Goal: Task Accomplishment & Management: Manage account settings

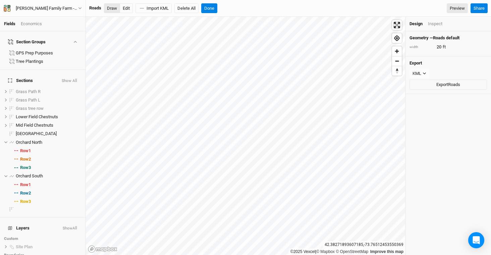
scroll to position [114, 0]
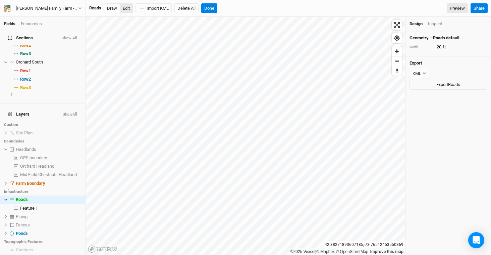
click at [126, 10] on button "Edit" at bounding box center [126, 8] width 13 height 10
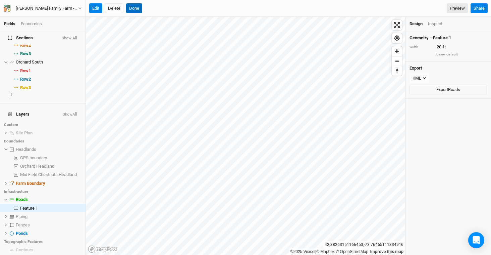
click at [134, 8] on button "Done" at bounding box center [134, 8] width 16 height 10
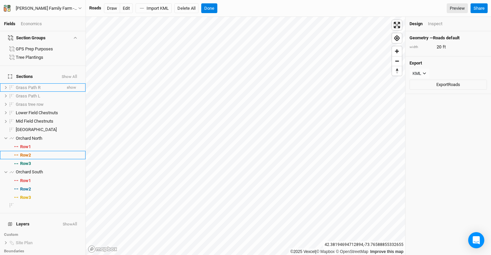
scroll to position [0, 0]
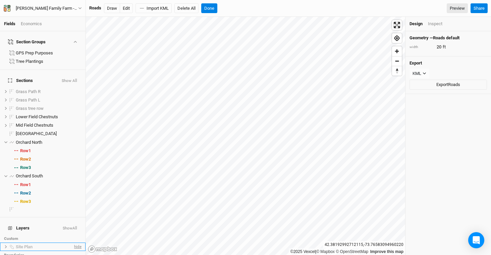
click at [73, 242] on span "hide" at bounding box center [77, 246] width 9 height 8
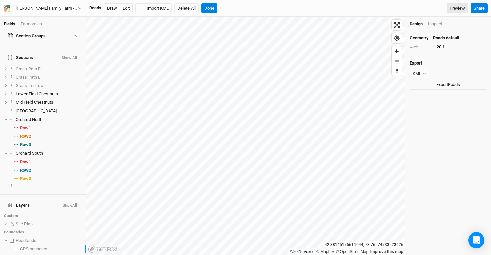
scroll to position [53, 0]
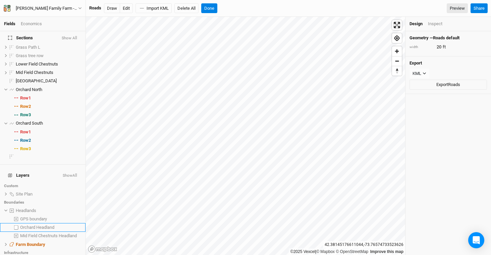
click at [21, 224] on span "Orchard Headland" at bounding box center [37, 226] width 34 height 5
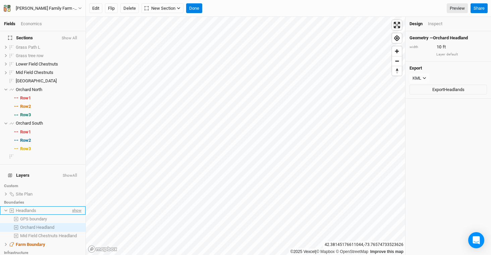
click at [75, 206] on li "Headlands show" at bounding box center [43, 210] width 86 height 8
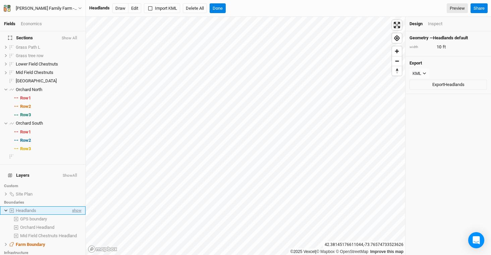
click at [74, 206] on span "show" at bounding box center [76, 210] width 11 height 8
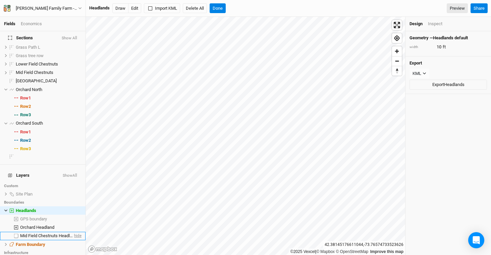
click at [73, 231] on span "hide" at bounding box center [77, 235] width 9 height 8
click at [446, 50] on div "Geometry — Headlands default width 10 ft" at bounding box center [448, 43] width 86 height 25
click at [446, 48] on input "10" at bounding box center [464, 46] width 58 height 7
type input "20"
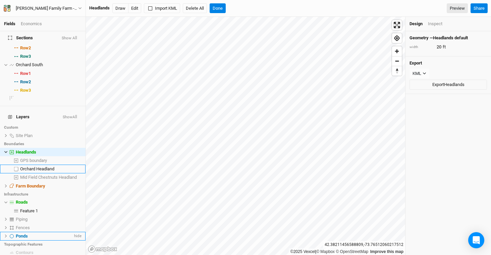
scroll to position [116, 0]
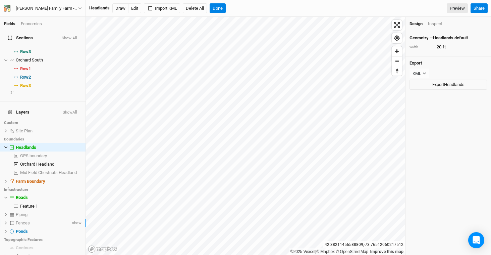
click at [30, 220] on div "Fences" at bounding box center [43, 222] width 55 height 5
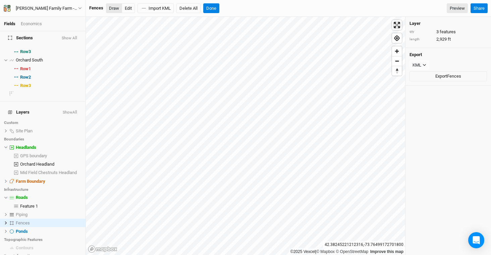
click at [116, 10] on button "Draw" at bounding box center [114, 8] width 16 height 10
click at [6, 221] on icon at bounding box center [6, 222] width 2 height 3
click at [31, 228] on span "Feature 1" at bounding box center [29, 230] width 18 height 5
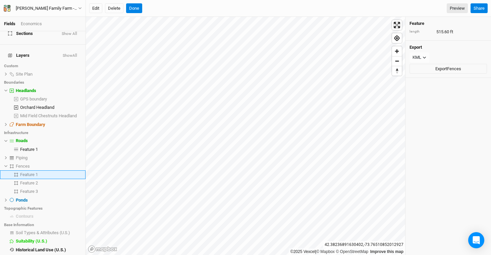
scroll to position [180, 0]
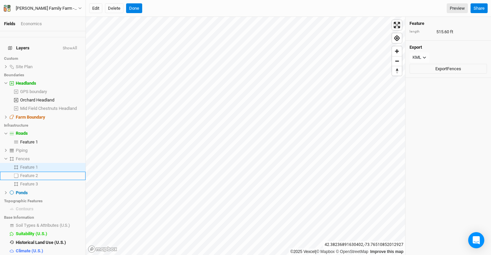
click at [29, 173] on span "Feature 2" at bounding box center [29, 175] width 18 height 5
click at [71, 154] on span "show" at bounding box center [76, 158] width 11 height 8
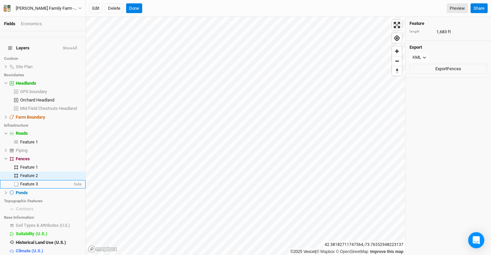
click at [44, 181] on div "Feature 3" at bounding box center [46, 183] width 53 height 5
click at [113, 11] on button "Delete" at bounding box center [114, 8] width 18 height 10
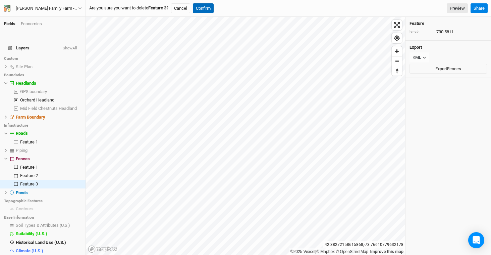
click at [210, 9] on button "Confirm" at bounding box center [203, 8] width 21 height 10
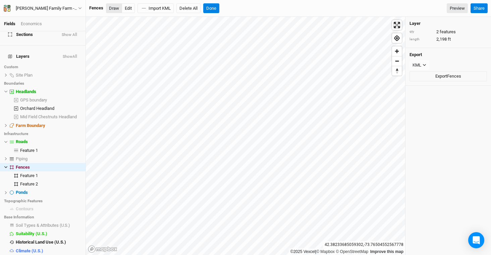
click at [115, 8] on button "Draw" at bounding box center [114, 8] width 16 height 10
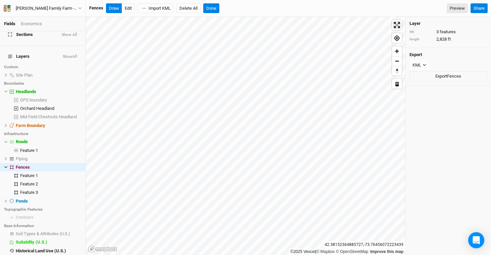
scroll to position [180, 0]
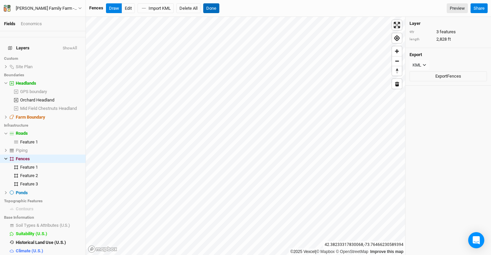
click at [211, 10] on button "Done" at bounding box center [211, 8] width 16 height 10
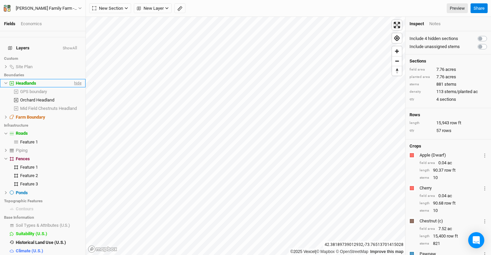
click at [74, 79] on span "hide" at bounding box center [77, 83] width 9 height 8
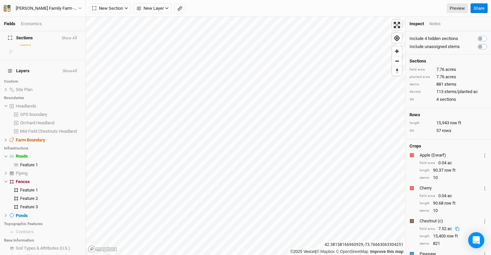
scroll to position [157, 0]
click at [72, 86] on span "show" at bounding box center [76, 90] width 11 height 8
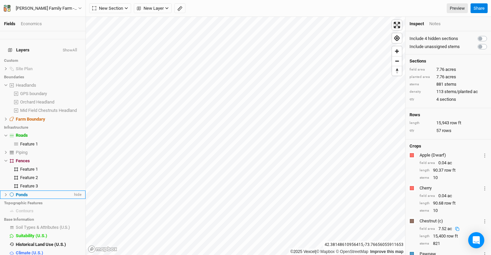
scroll to position [180, 0]
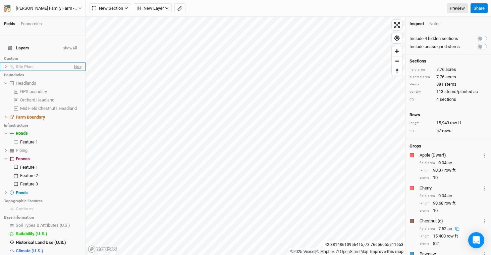
click at [76, 62] on span "hide" at bounding box center [77, 66] width 9 height 8
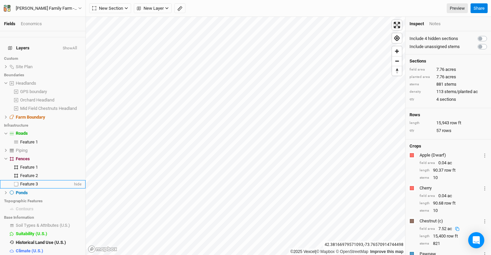
click at [32, 181] on span "Feature 3" at bounding box center [29, 183] width 18 height 5
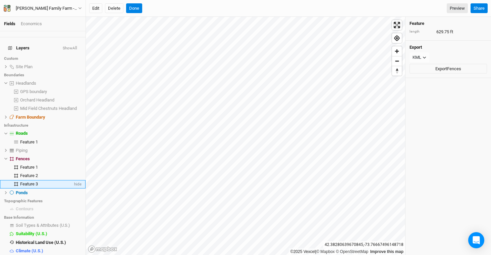
click at [30, 181] on span "Feature 3" at bounding box center [29, 183] width 18 height 5
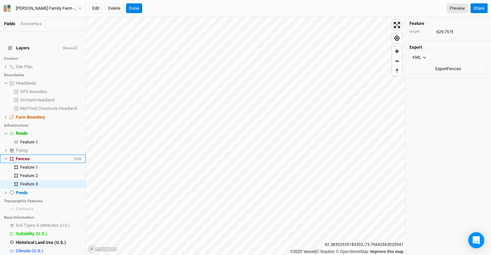
click at [25, 156] on span "Fences" at bounding box center [23, 158] width 14 height 5
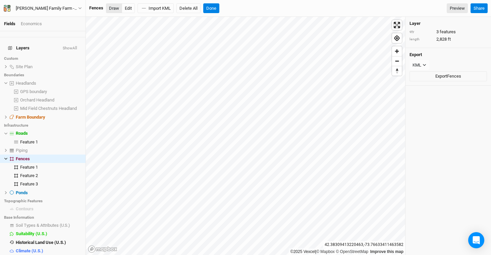
click at [115, 8] on button "Draw" at bounding box center [114, 8] width 16 height 10
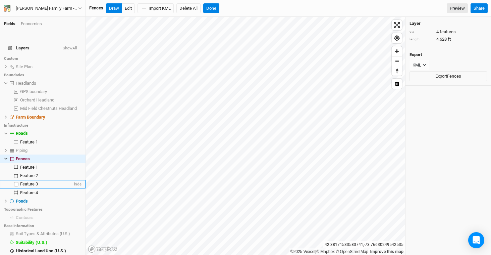
click at [73, 180] on span "hide" at bounding box center [77, 184] width 9 height 8
click at [212, 7] on button "Done" at bounding box center [211, 8] width 16 height 10
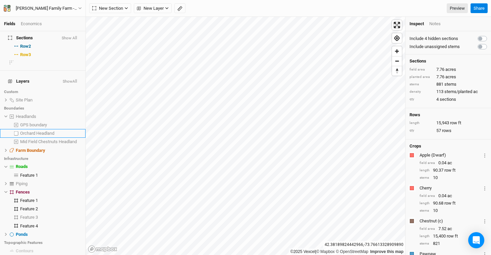
scroll to position [0, 0]
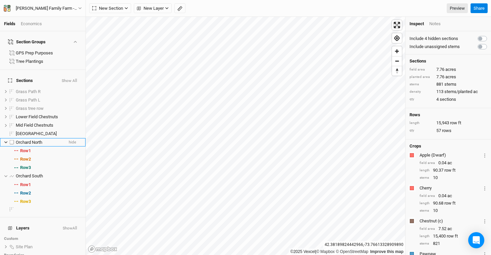
click at [35, 140] on span "Orchard North" at bounding box center [29, 142] width 26 height 5
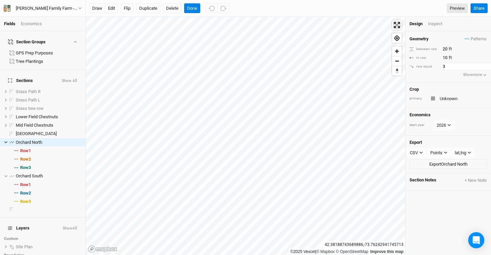
click at [463, 68] on input "3" at bounding box center [470, 66] width 58 height 7
type input "4"
click at [485, 65] on input "4" at bounding box center [470, 66] width 58 height 7
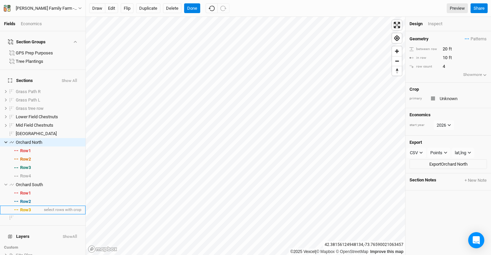
click at [29, 207] on span "Row 3" at bounding box center [25, 209] width 11 height 5
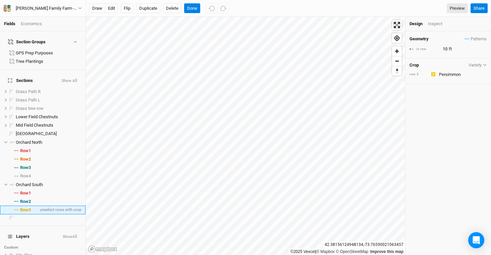
scroll to position [33, 0]
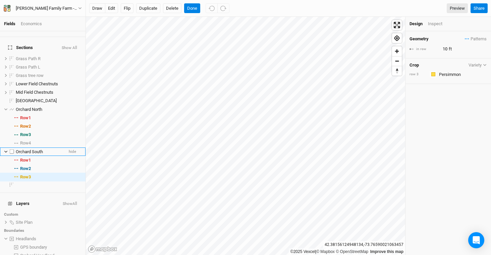
click at [35, 149] on span "Orchard South" at bounding box center [29, 151] width 27 height 5
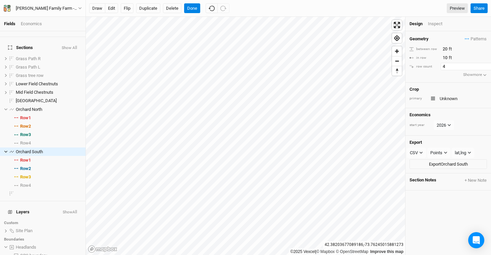
scroll to position [0, 3]
type input "4"
click at [485, 65] on input "4" at bounding box center [467, 66] width 58 height 7
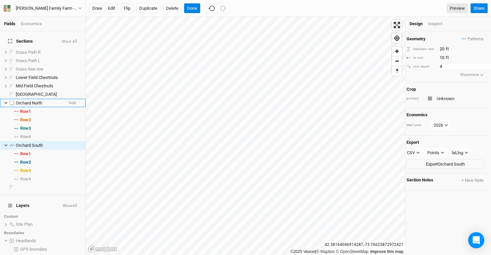
scroll to position [34, 0]
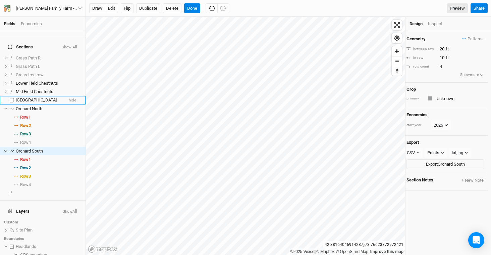
click at [34, 97] on span "[GEOGRAPHIC_DATA]" at bounding box center [36, 99] width 41 height 5
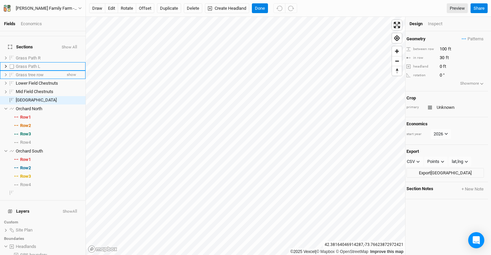
scroll to position [0, 0]
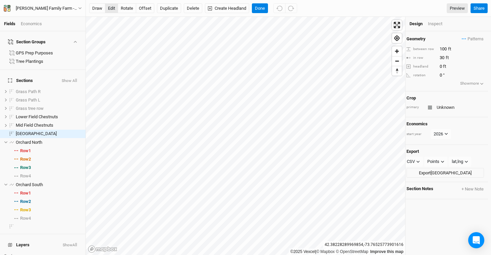
click at [109, 7] on button "edit" at bounding box center [111, 8] width 13 height 10
click at [260, 8] on button "Done" at bounding box center [260, 8] width 16 height 10
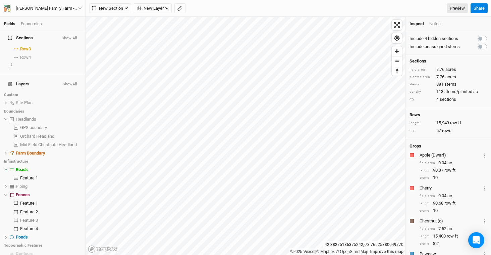
scroll to position [161, 0]
click at [73, 198] on span "hide" at bounding box center [77, 202] width 9 height 8
click at [73, 207] on span "hide" at bounding box center [77, 211] width 9 height 8
click at [23, 166] on span "Roads" at bounding box center [22, 168] width 12 height 5
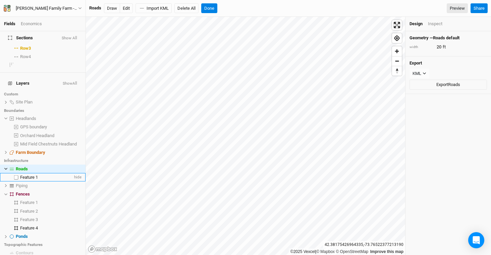
click at [25, 174] on div "Feature 1" at bounding box center [46, 176] width 53 height 5
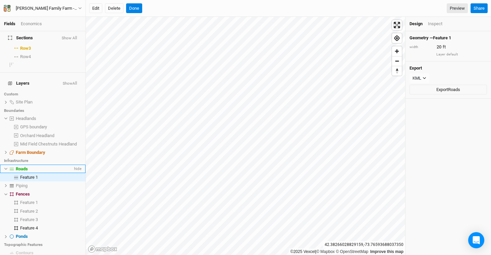
click at [20, 166] on span "Roads" at bounding box center [22, 168] width 12 height 5
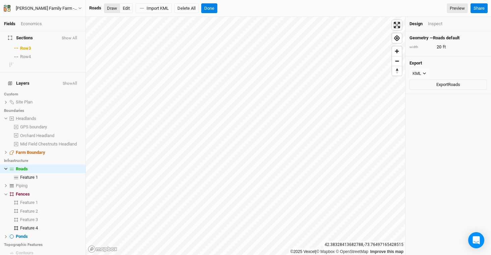
click at [112, 10] on button "Draw" at bounding box center [112, 8] width 16 height 10
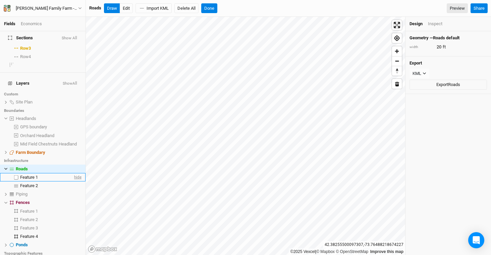
click at [73, 173] on span "hide" at bounding box center [77, 177] width 9 height 8
click at [211, 6] on button "Done" at bounding box center [209, 8] width 16 height 10
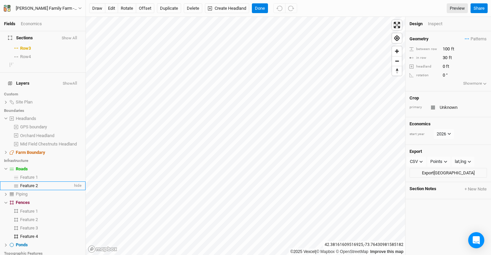
scroll to position [0, 0]
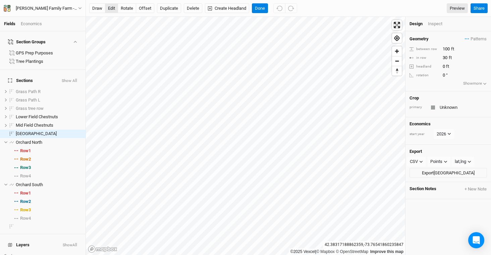
click at [111, 10] on button "edit" at bounding box center [111, 8] width 13 height 10
click at [449, 47] on input "100" at bounding box center [470, 48] width 58 height 7
type input "200"
click at [146, 10] on button "offset" at bounding box center [145, 8] width 18 height 10
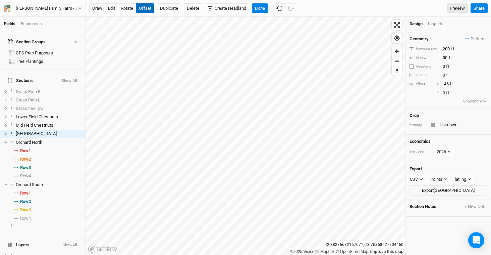
type input "-47"
click at [110, 11] on button "edit" at bounding box center [111, 8] width 13 height 10
click at [260, 7] on button "Done" at bounding box center [260, 8] width 16 height 10
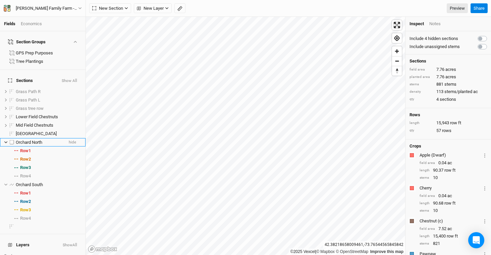
click at [26, 140] on span "Orchard North" at bounding box center [29, 142] width 26 height 5
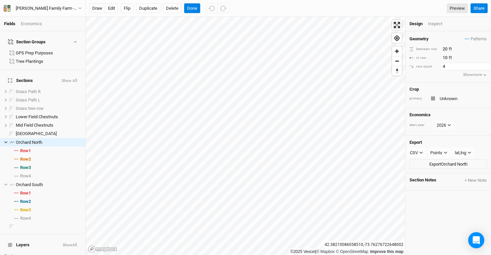
click at [482, 65] on input "4" at bounding box center [470, 66] width 58 height 7
click at [484, 65] on input "5" at bounding box center [470, 66] width 58 height 7
click at [485, 68] on input "4" at bounding box center [470, 66] width 58 height 7
type input "3"
click at [485, 68] on input "3" at bounding box center [470, 66] width 58 height 7
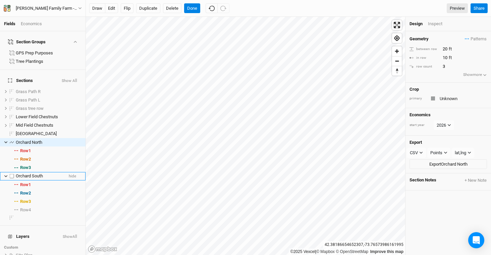
click at [27, 173] on span "Orchard South" at bounding box center [29, 175] width 27 height 5
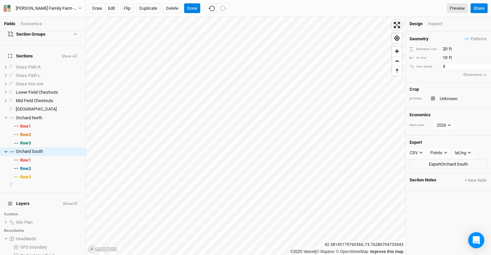
scroll to position [0, 3]
type input "3"
click at [485, 67] on input "3" at bounding box center [467, 66] width 58 height 7
click at [192, 6] on button "Done" at bounding box center [192, 8] width 16 height 10
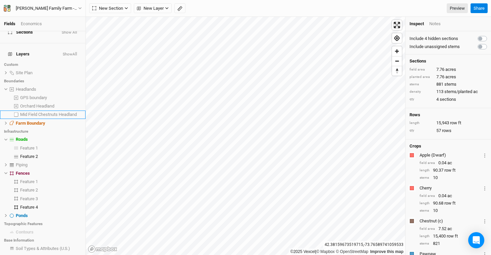
scroll to position [187, 0]
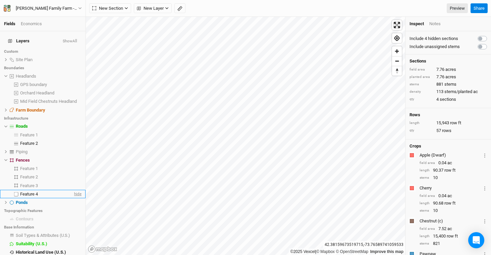
click at [75, 189] on span "hide" at bounding box center [77, 193] width 9 height 8
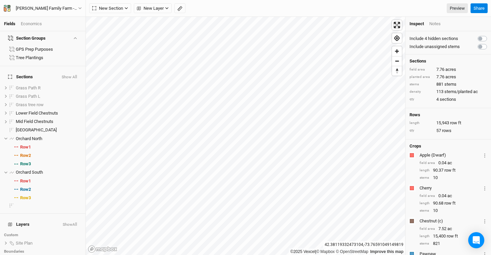
scroll to position [0, 0]
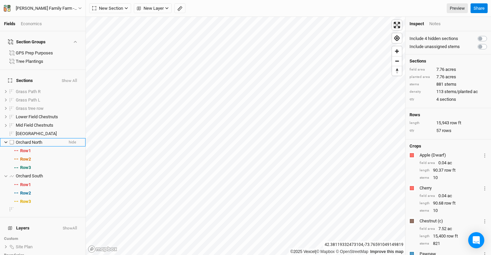
click at [36, 140] on span "Orchard North" at bounding box center [29, 142] width 26 height 5
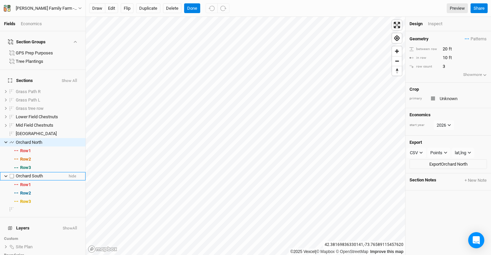
click at [25, 173] on span "Orchard South" at bounding box center [29, 175] width 27 height 5
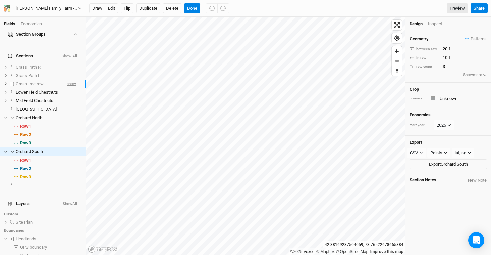
click at [70, 79] on span "show" at bounding box center [71, 83] width 9 height 8
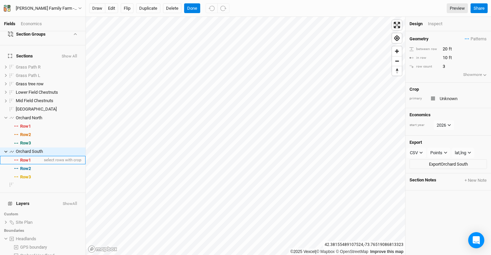
click at [30, 157] on span "Row 1" at bounding box center [25, 159] width 11 height 5
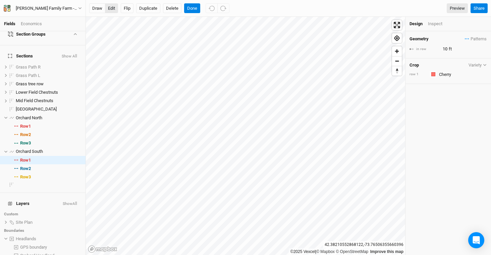
click at [108, 7] on button "edit" at bounding box center [111, 8] width 13 height 10
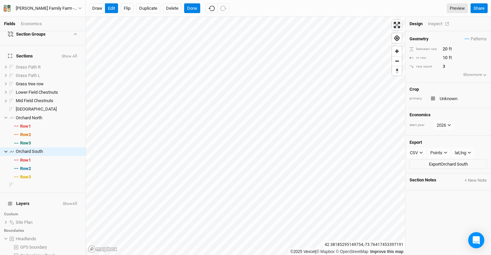
click at [435, 23] on div "Inspect" at bounding box center [440, 24] width 24 height 6
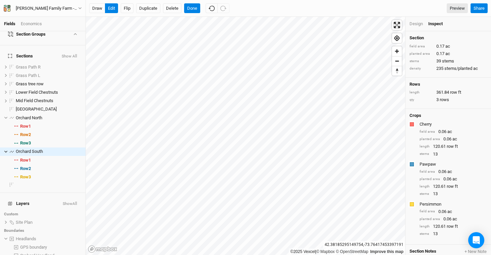
click at [419, 22] on div "Design" at bounding box center [415, 24] width 13 height 6
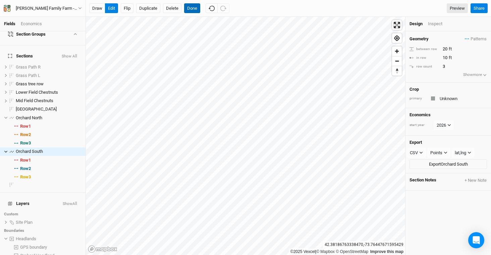
click at [192, 5] on button "Done" at bounding box center [192, 8] width 16 height 10
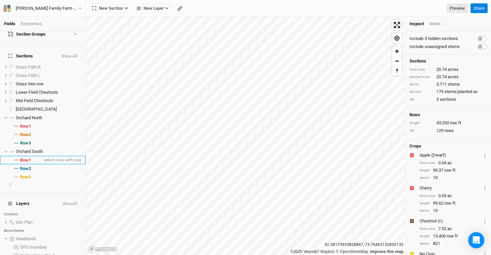
click at [22, 157] on span "Row 1" at bounding box center [25, 159] width 11 height 5
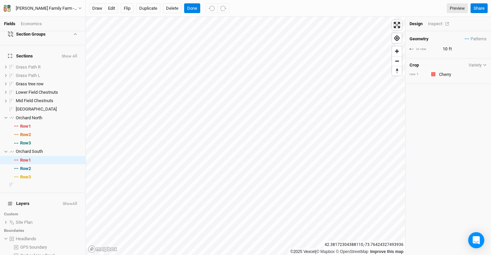
click at [440, 24] on div "Inspect" at bounding box center [440, 24] width 24 height 6
click at [191, 8] on button "Done" at bounding box center [192, 8] width 16 height 10
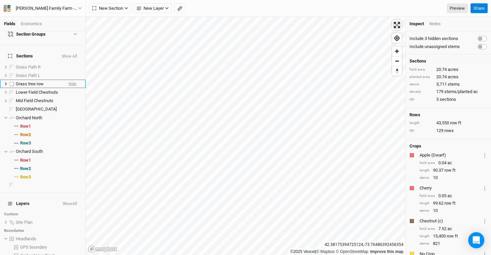
click at [69, 79] on span "hide" at bounding box center [72, 83] width 7 height 8
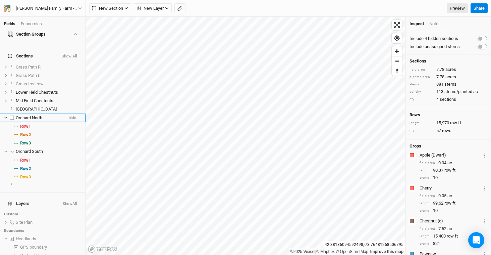
click at [41, 115] on span "Orchard North" at bounding box center [29, 117] width 26 height 5
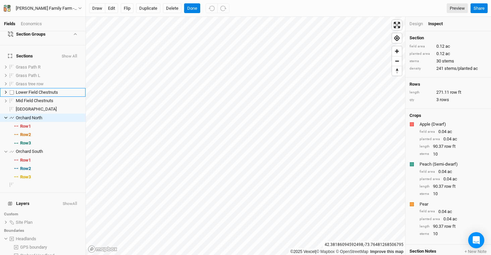
scroll to position [0, 0]
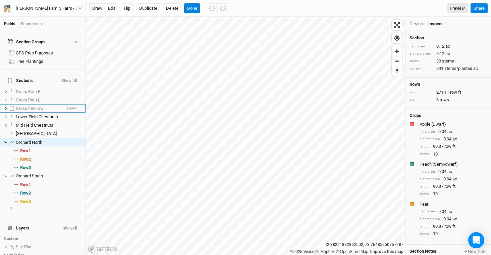
click at [67, 104] on span "show" at bounding box center [71, 108] width 9 height 8
click at [113, 9] on button "edit" at bounding box center [111, 8] width 13 height 10
click at [190, 10] on button "Done" at bounding box center [192, 8] width 16 height 10
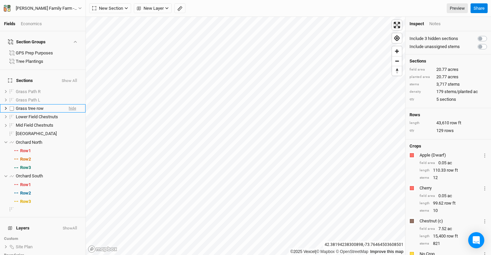
click at [69, 104] on span "hide" at bounding box center [72, 108] width 7 height 8
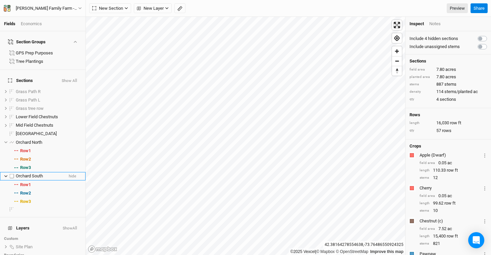
click at [32, 173] on span "Orchard South" at bounding box center [29, 175] width 27 height 5
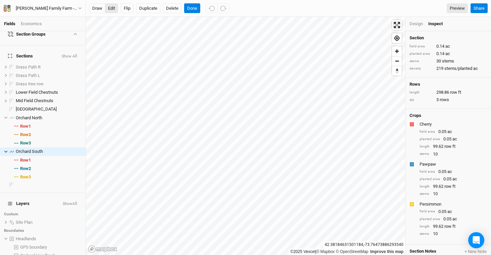
click at [111, 7] on button "edit" at bounding box center [111, 8] width 13 height 10
click at [192, 7] on button "Done" at bounding box center [192, 8] width 16 height 10
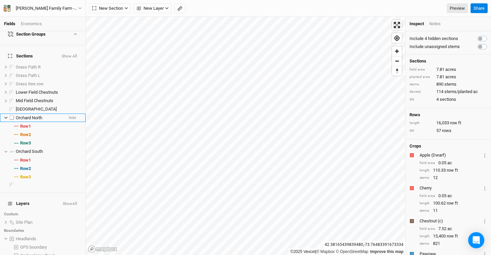
click at [11, 113] on label at bounding box center [12, 117] width 8 height 8
click at [11, 115] on input "checkbox" at bounding box center [12, 117] width 4 height 4
checkbox input "true"
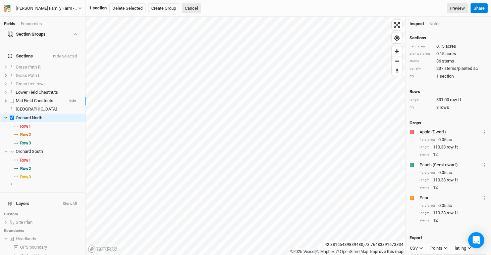
scroll to position [0, 0]
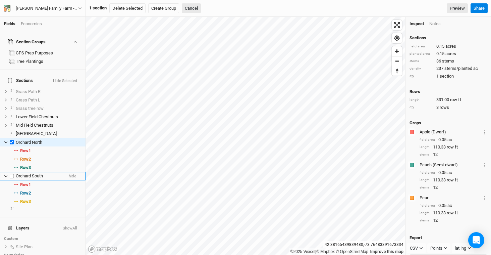
click at [11, 172] on label at bounding box center [12, 176] width 8 height 8
click at [11, 174] on input "checkbox" at bounding box center [12, 176] width 4 height 4
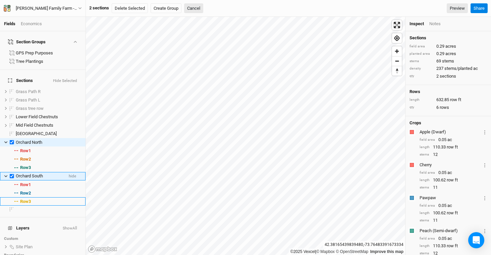
scroll to position [24, 0]
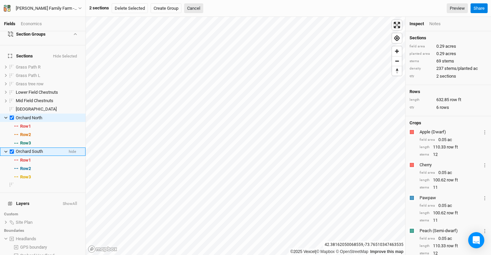
click at [5, 150] on icon at bounding box center [6, 152] width 4 height 4
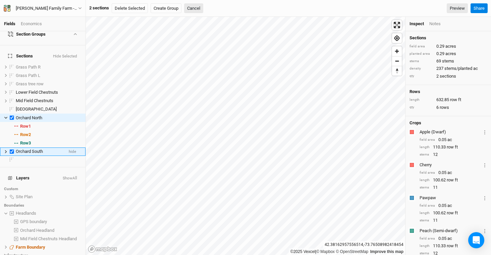
click at [11, 147] on label at bounding box center [12, 151] width 8 height 8
click at [11, 149] on input "checkbox" at bounding box center [12, 151] width 4 height 4
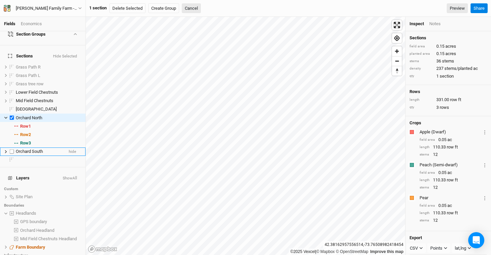
click at [11, 147] on label at bounding box center [12, 151] width 8 height 8
click at [11, 149] on input "checkbox" at bounding box center [12, 151] width 4 height 4
checkbox input "true"
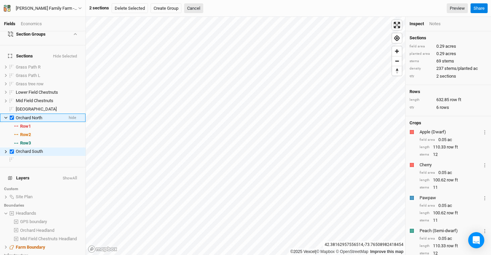
click at [12, 113] on label at bounding box center [12, 117] width 8 height 8
click at [12, 115] on input "checkbox" at bounding box center [12, 117] width 4 height 4
checkbox input "false"
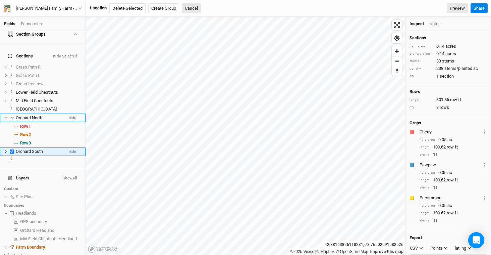
click at [32, 149] on span "Orchard South" at bounding box center [29, 151] width 27 height 5
checkbox input "false"
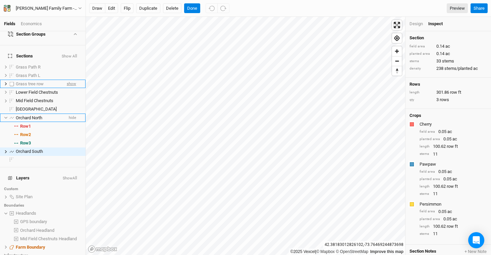
click at [67, 79] on span "show" at bounding box center [71, 83] width 9 height 8
click at [111, 9] on button "edit" at bounding box center [111, 8] width 13 height 10
click at [193, 7] on button "Done" at bounding box center [192, 8] width 16 height 10
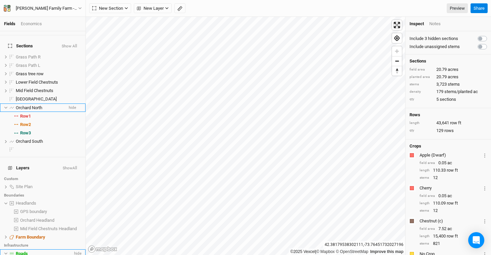
scroll to position [0, 0]
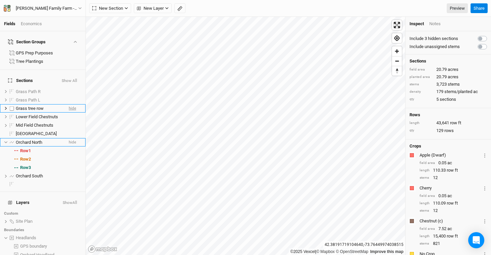
click at [69, 104] on span "hide" at bounding box center [72, 108] width 7 height 8
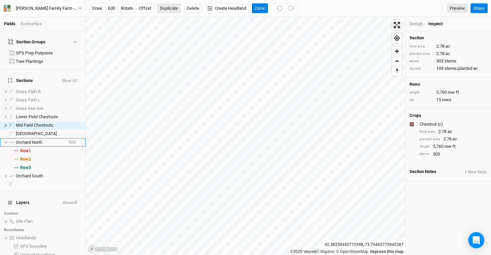
click at [175, 11] on button "Duplicate" at bounding box center [169, 8] width 24 height 10
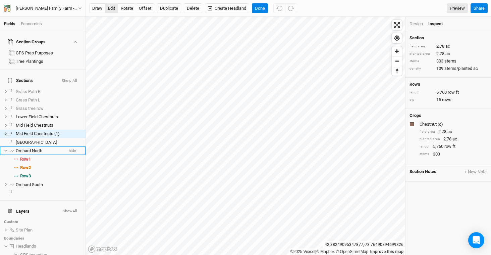
click at [114, 6] on button "edit" at bounding box center [111, 8] width 13 height 10
click at [144, 6] on button "offset" at bounding box center [145, 8] width 18 height 10
click at [114, 9] on button "edit" at bounding box center [111, 8] width 13 height 10
click at [149, 10] on button "offset" at bounding box center [145, 8] width 18 height 10
click at [266, 9] on button "Done" at bounding box center [260, 8] width 16 height 10
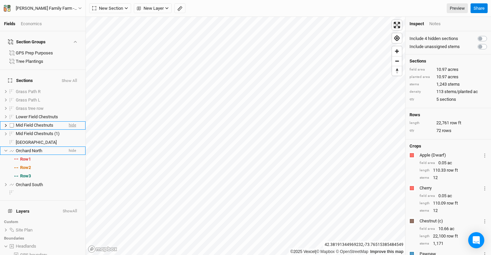
click at [69, 121] on span "hide" at bounding box center [72, 125] width 7 height 8
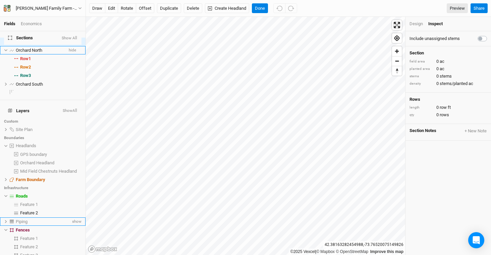
scroll to position [102, 0]
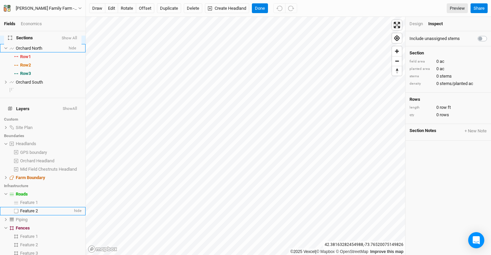
click at [35, 208] on span "Feature 2" at bounding box center [29, 210] width 18 height 5
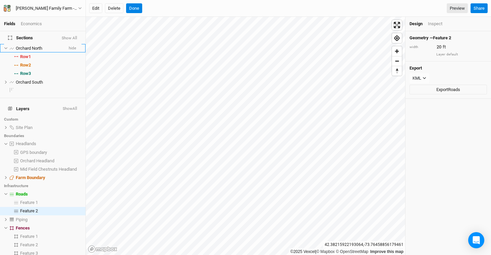
click at [178, 0] on html "Fields Economics Section Groups GPS Prep Purposes Tree Plantings Sections Show …" at bounding box center [245, 127] width 491 height 255
click at [99, 10] on button "Edit" at bounding box center [95, 8] width 13 height 10
click at [137, 10] on button "Done" at bounding box center [134, 8] width 16 height 10
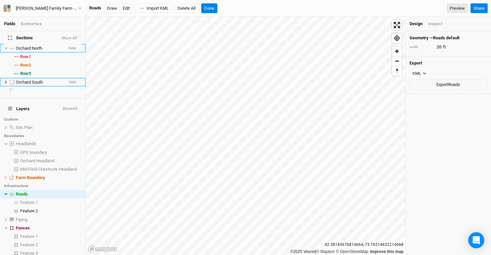
click at [30, 79] on span "Orchard South" at bounding box center [29, 81] width 27 height 5
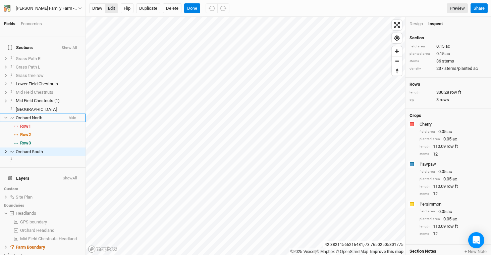
click at [114, 9] on button "edit" at bounding box center [111, 8] width 13 height 10
click at [67, 71] on span "show" at bounding box center [71, 75] width 9 height 8
click at [192, 8] on button "Done" at bounding box center [192, 8] width 16 height 10
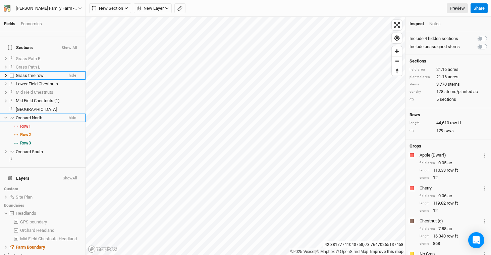
click at [69, 71] on span "hide" at bounding box center [72, 75] width 7 height 8
click at [26, 115] on span "Orchard North" at bounding box center [29, 117] width 26 height 5
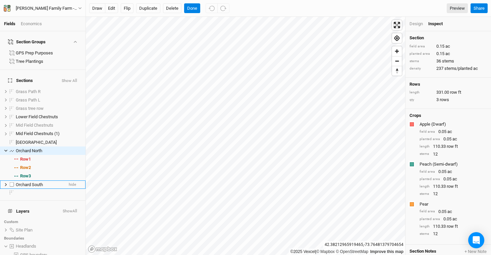
click at [37, 182] on span "Orchard South" at bounding box center [29, 184] width 27 height 5
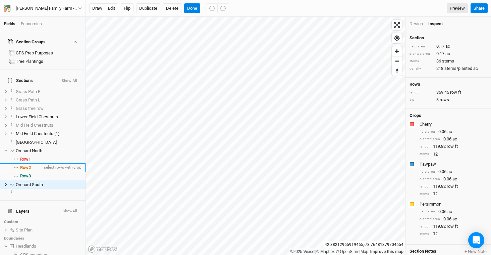
scroll to position [33, 0]
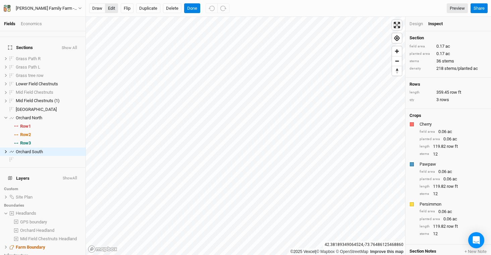
click at [112, 10] on button "edit" at bounding box center [111, 8] width 13 height 10
click at [191, 9] on button "Done" at bounding box center [192, 8] width 16 height 10
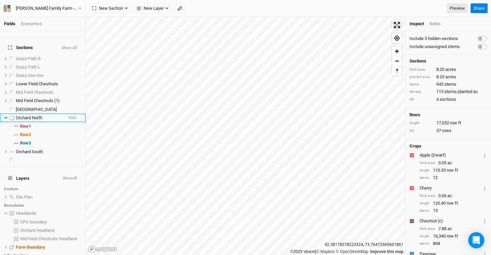
click at [41, 113] on li "Orchard North hide" at bounding box center [43, 117] width 86 height 8
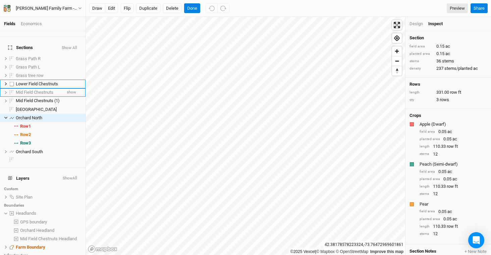
scroll to position [0, 0]
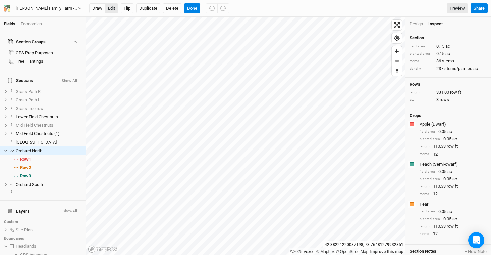
click at [109, 9] on button "edit" at bounding box center [111, 8] width 13 height 10
click at [67, 104] on span "show" at bounding box center [71, 108] width 9 height 8
click at [190, 8] on button "Done" at bounding box center [192, 8] width 16 height 10
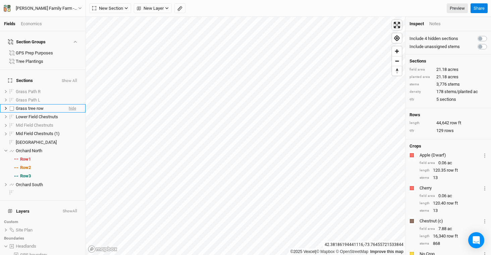
click at [69, 104] on span "hide" at bounding box center [72, 108] width 7 height 8
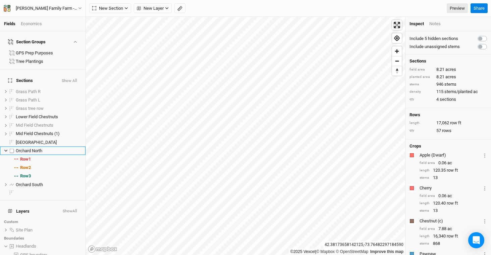
click at [11, 146] on label at bounding box center [12, 150] width 8 height 8
click at [11, 148] on input "checkbox" at bounding box center [12, 150] width 4 height 4
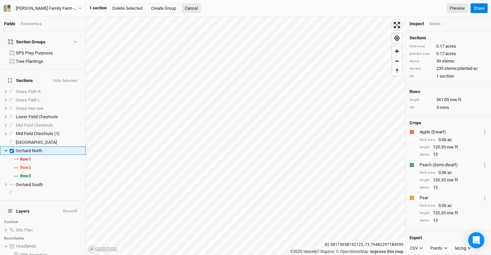
click at [11, 146] on label at bounding box center [12, 150] width 8 height 8
click at [11, 148] on input "checkbox" at bounding box center [12, 150] width 4 height 4
checkbox input "false"
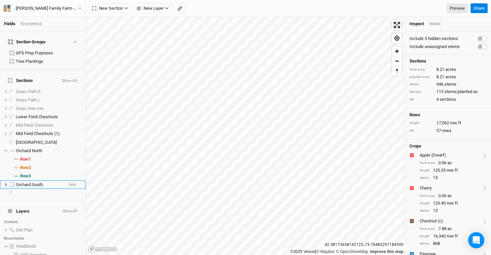
click at [11, 180] on label at bounding box center [12, 184] width 8 height 8
click at [11, 182] on input "checkbox" at bounding box center [12, 184] width 4 height 4
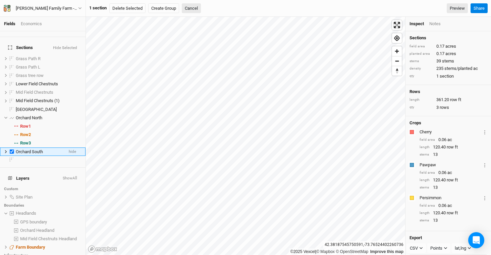
click at [12, 147] on label at bounding box center [12, 151] width 8 height 8
click at [12, 149] on input "checkbox" at bounding box center [12, 151] width 4 height 4
checkbox input "false"
